Goal: Find specific page/section: Find specific page/section

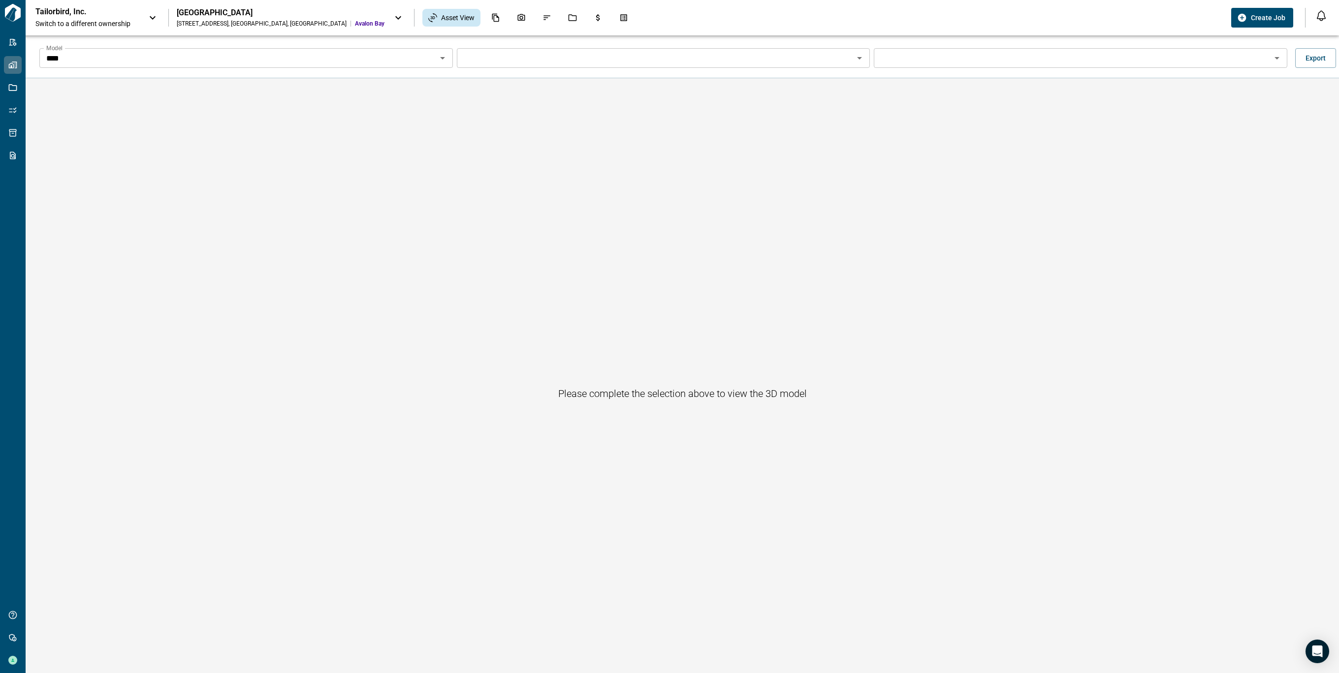
click at [445, 58] on icon "Open" at bounding box center [443, 58] width 12 height 12
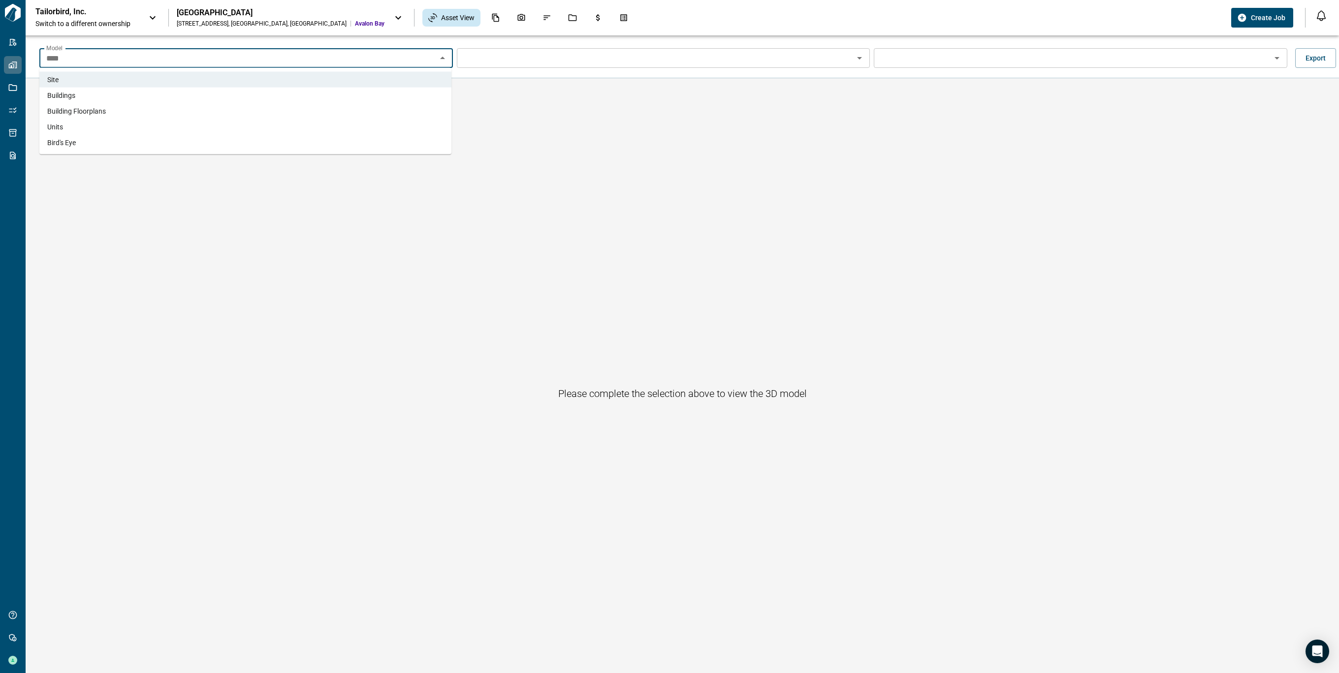
click at [120, 98] on li "Buildings" at bounding box center [245, 96] width 412 height 16
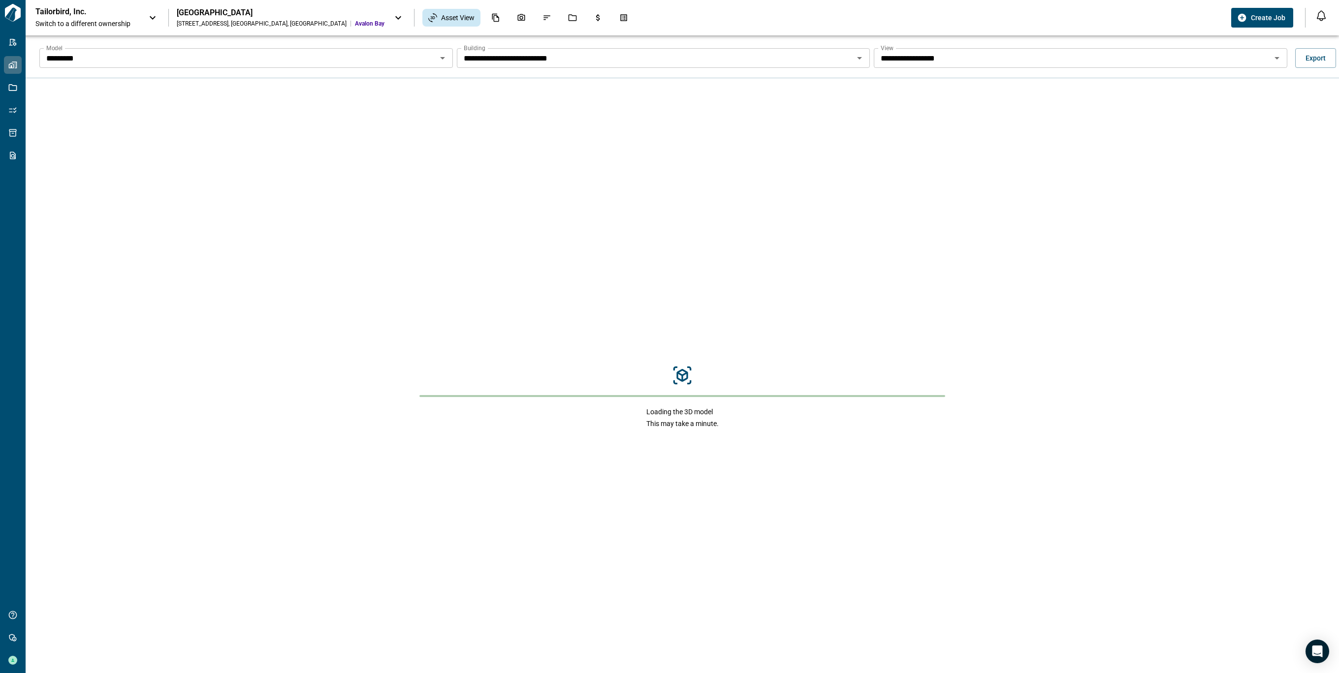
click at [859, 60] on icon "Open" at bounding box center [860, 58] width 12 height 12
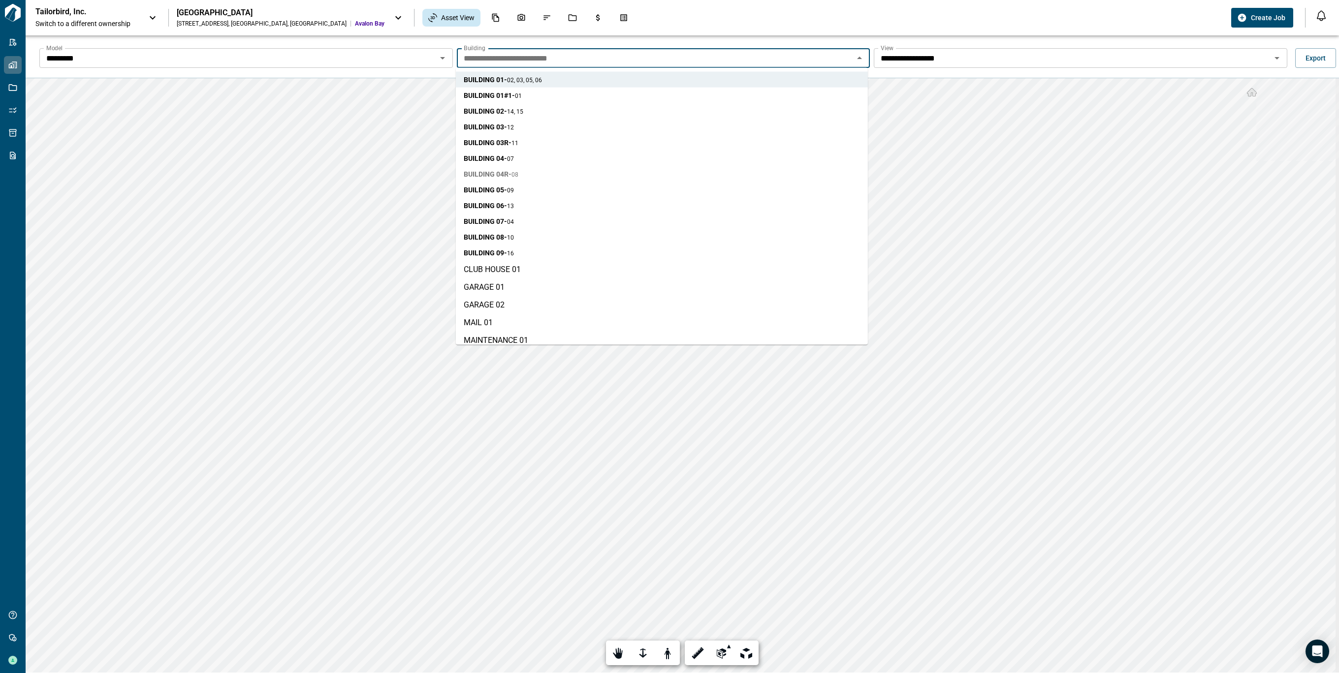
click at [537, 175] on li "BUILDING 04R - 08" at bounding box center [662, 174] width 412 height 16
